Goal: Task Accomplishment & Management: Use online tool/utility

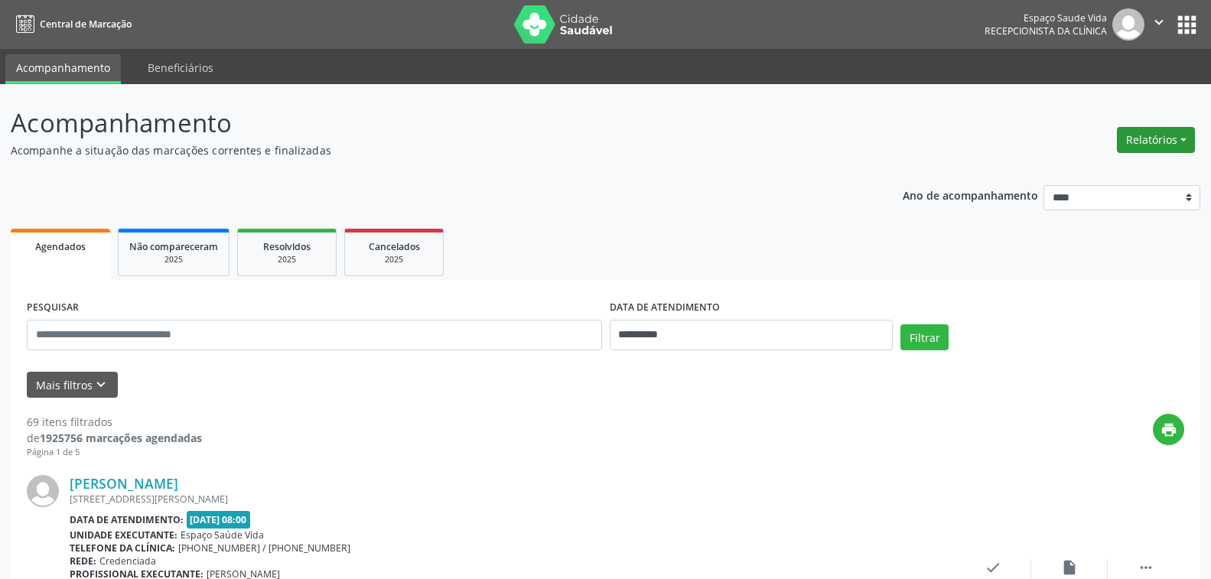
click at [1125, 137] on button "Relatórios" at bounding box center [1156, 140] width 78 height 26
click at [1068, 175] on link "Agendamentos" at bounding box center [1113, 172] width 164 height 21
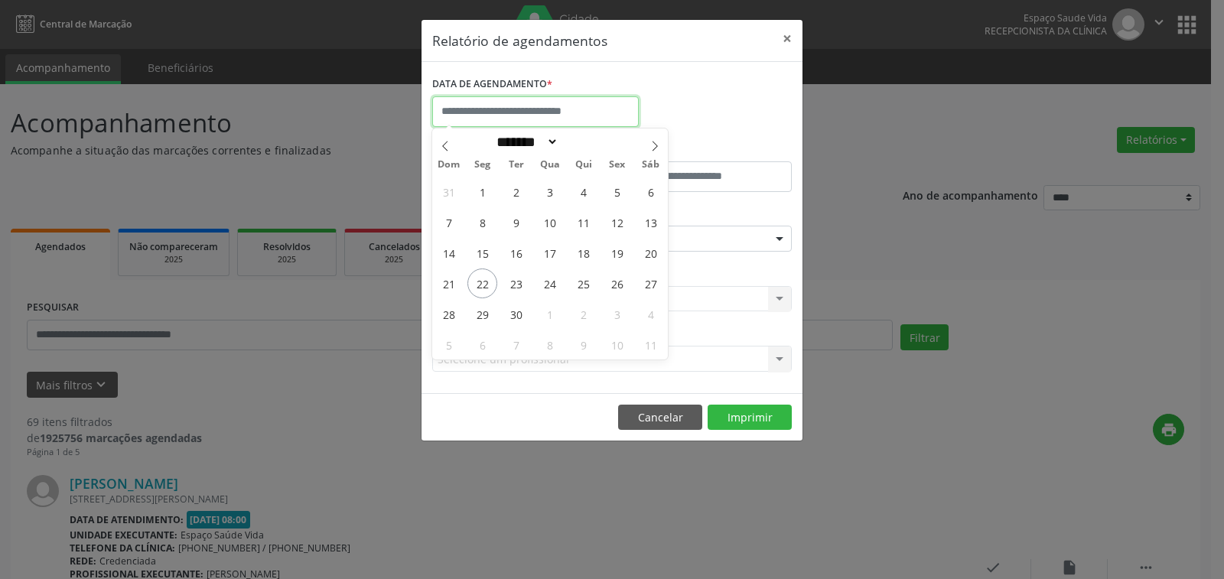
click at [519, 107] on input "text" at bounding box center [535, 111] width 207 height 31
click at [538, 284] on span "24" at bounding box center [550, 283] width 30 height 30
type input "**********"
click at [538, 284] on span "24" at bounding box center [550, 283] width 30 height 30
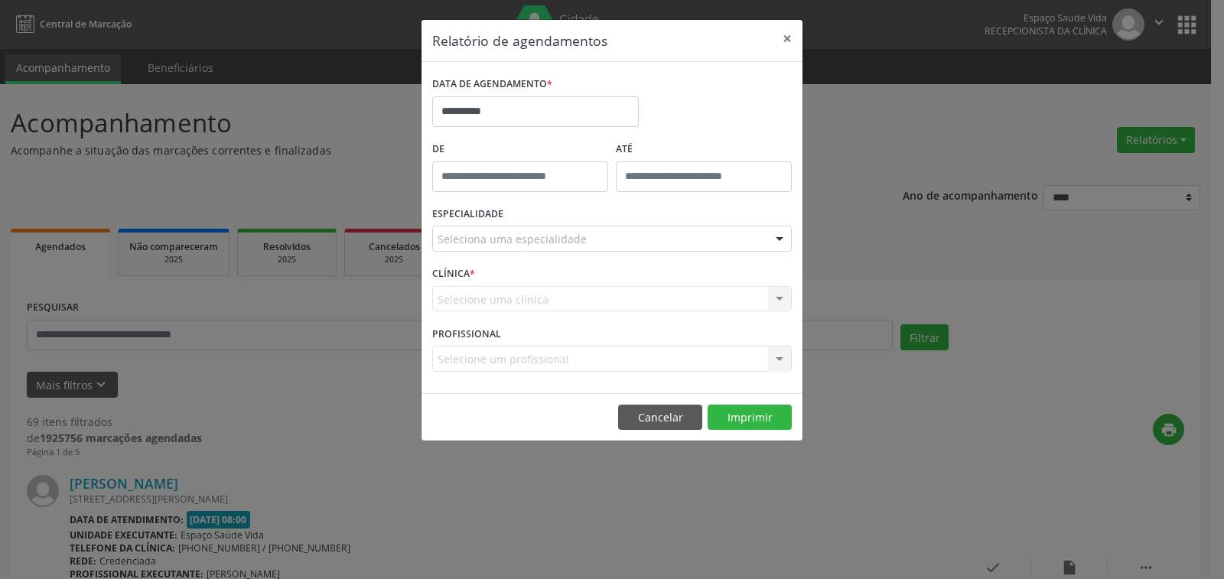
click at [757, 432] on footer "Cancelar Imprimir" at bounding box center [611, 417] width 381 height 48
click at [732, 401] on footer "Cancelar Imprimir" at bounding box center [611, 417] width 381 height 48
click at [733, 415] on button "Imprimir" at bounding box center [749, 418] width 84 height 26
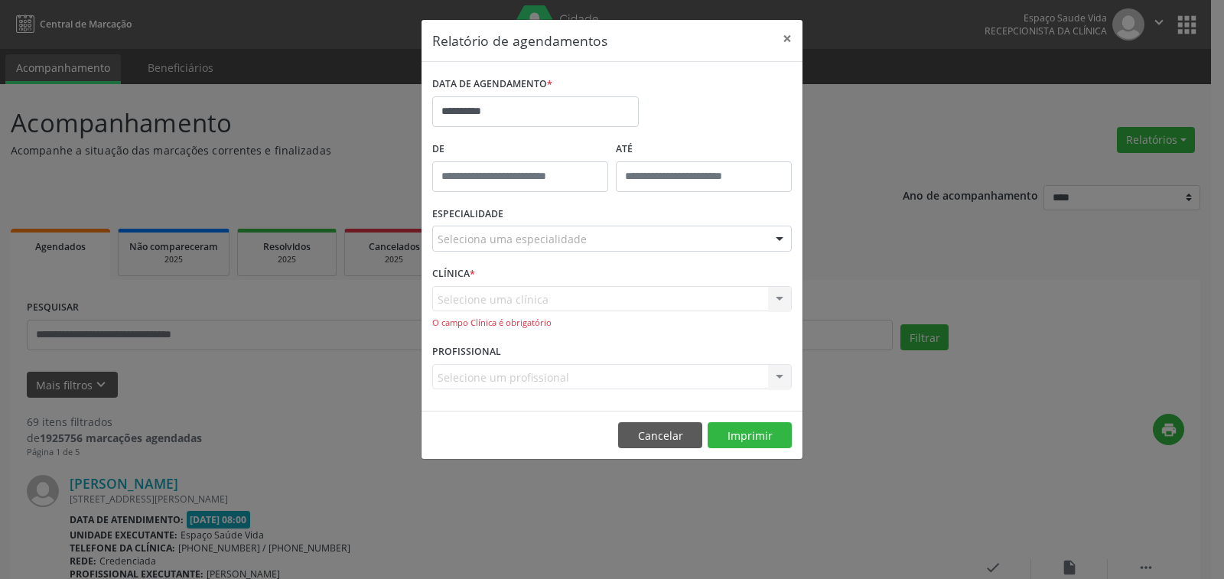
click at [503, 296] on div "Selecione uma clínica Nenhum resultado encontrado para: " " Não há nenhuma opçã…" at bounding box center [611, 308] width 359 height 44
click at [480, 284] on div "CLÍNICA * Selecione uma clínica Nenhum resultado encontrado para: " " Não há ne…" at bounding box center [611, 301] width 367 height 78
click at [457, 272] on label "CLÍNICA *" at bounding box center [453, 274] width 43 height 24
click at [590, 313] on div "Selecione uma clínica Nenhum resultado encontrado para: " " Não há nenhuma opçã…" at bounding box center [611, 308] width 359 height 44
click at [499, 301] on div "Selecione uma clínica Nenhum resultado encontrado para: " " Não há nenhuma opçã…" at bounding box center [611, 308] width 359 height 44
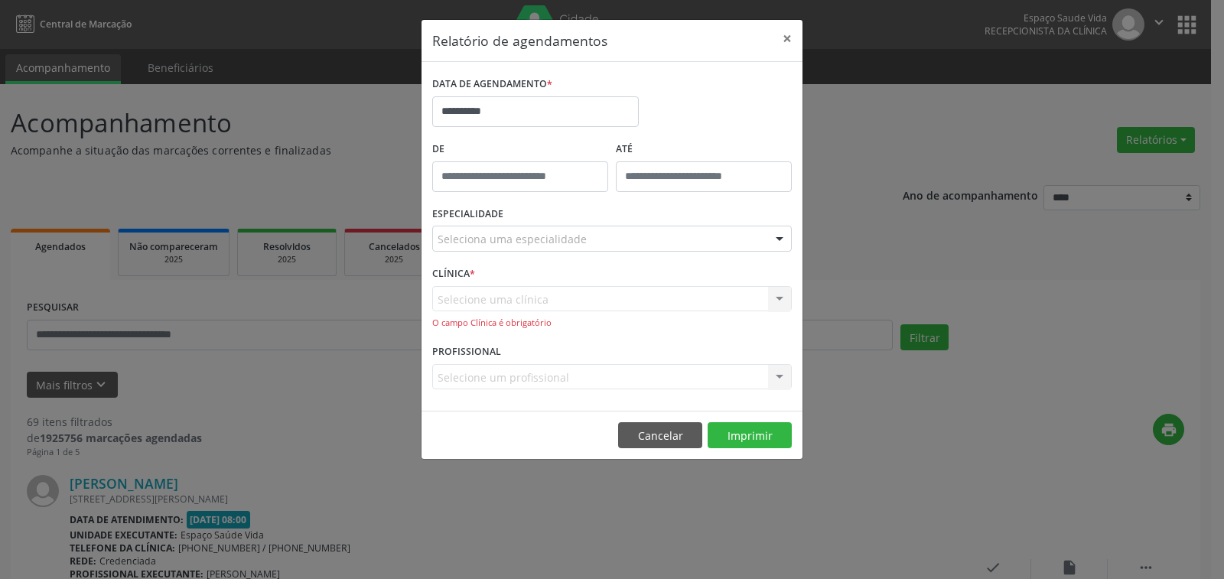
click at [497, 298] on div "Selecione uma clínica Nenhum resultado encontrado para: " " Não há nenhuma opçã…" at bounding box center [611, 308] width 359 height 44
click at [775, 305] on div "Selecione uma clínica Nenhum resultado encontrado para: " " Não há nenhuma opçã…" at bounding box center [611, 308] width 359 height 44
click at [775, 302] on div "Selecione uma clínica Nenhum resultado encontrado para: " " Não há nenhuma opçã…" at bounding box center [611, 308] width 359 height 44
click at [640, 431] on button "Cancelar" at bounding box center [660, 435] width 84 height 26
